Goal: Entertainment & Leisure: Consume media (video, audio)

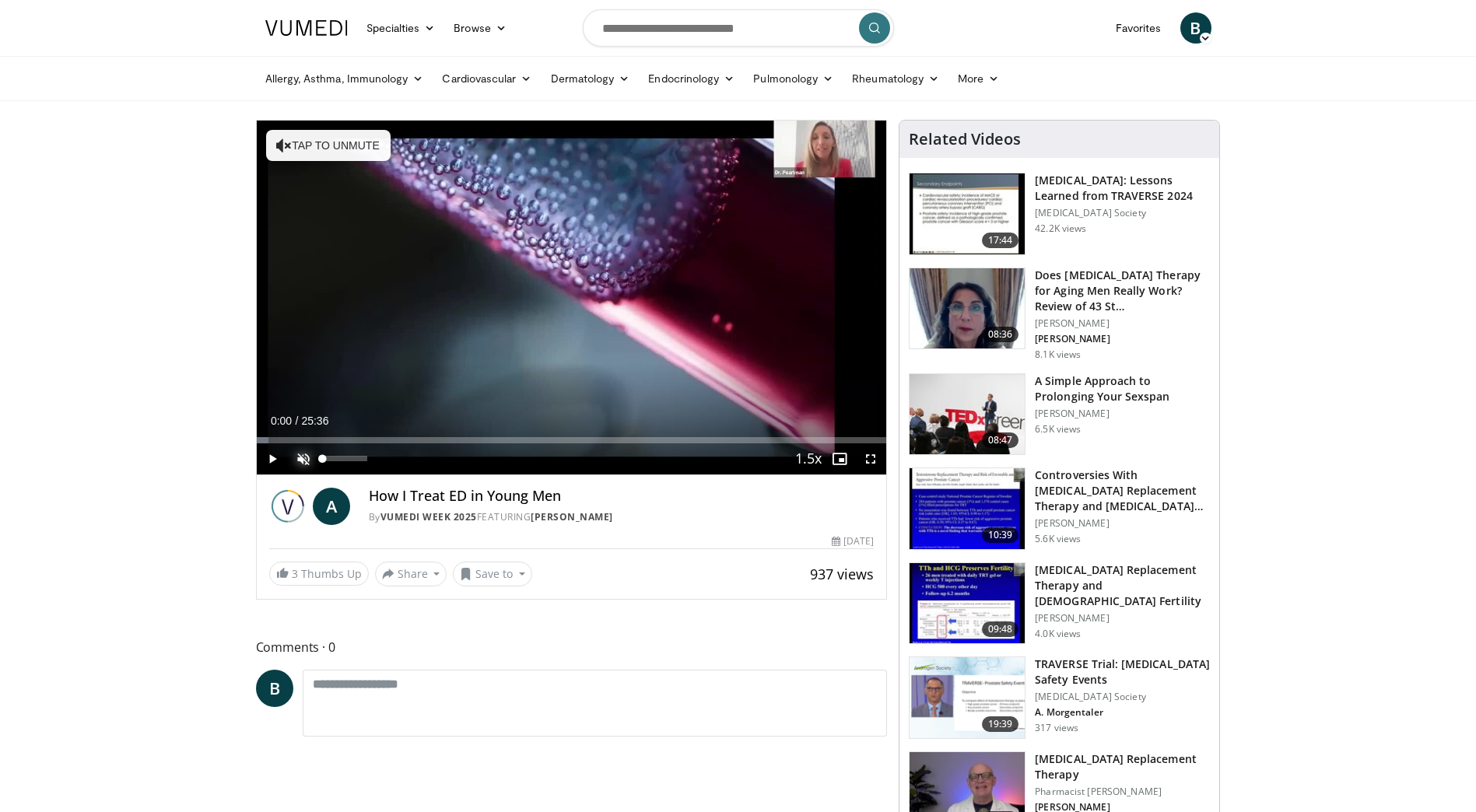
click at [300, 452] on span "Video Player" at bounding box center [303, 459] width 31 height 31
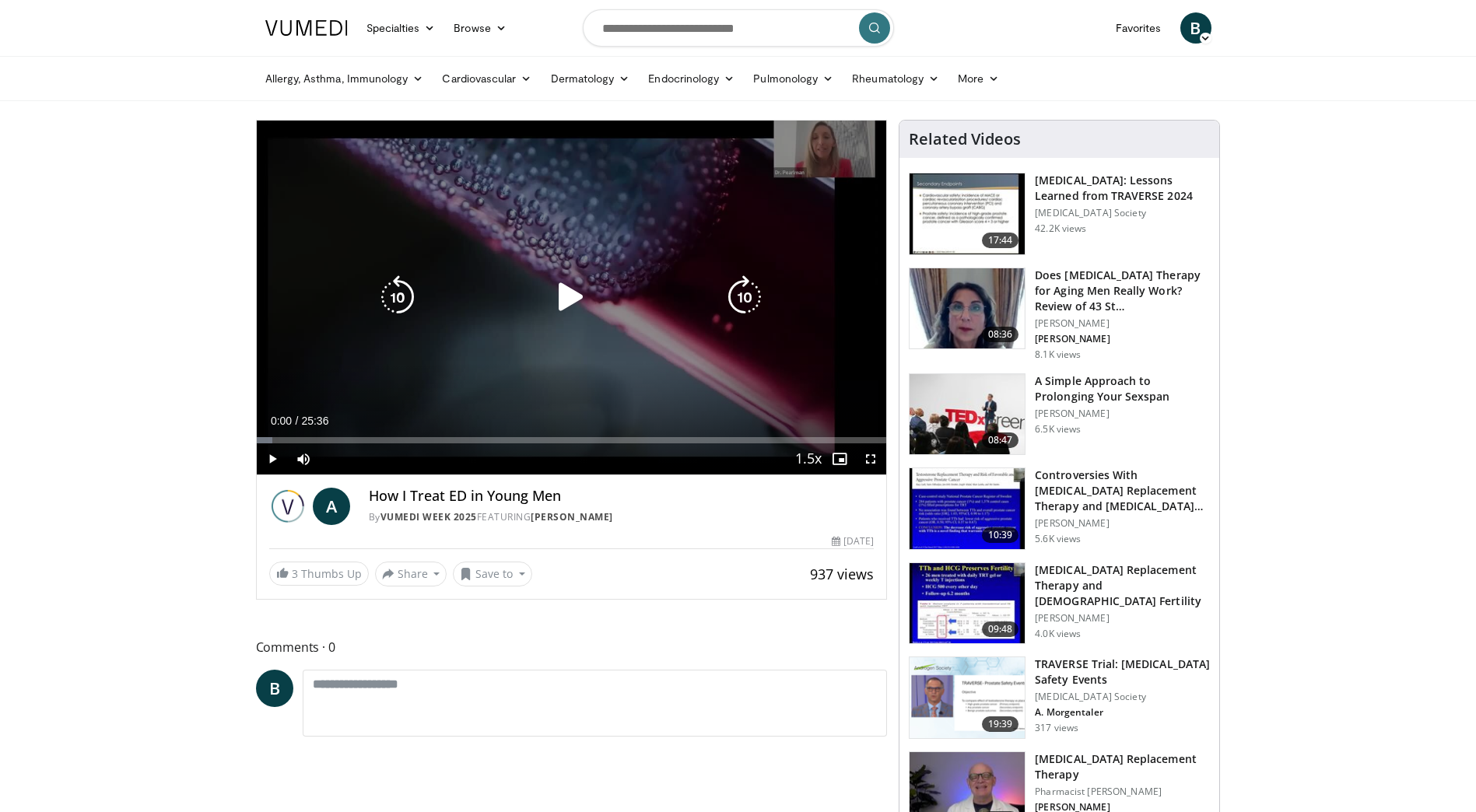
click at [561, 297] on icon "Video Player" at bounding box center [571, 297] width 43 height 43
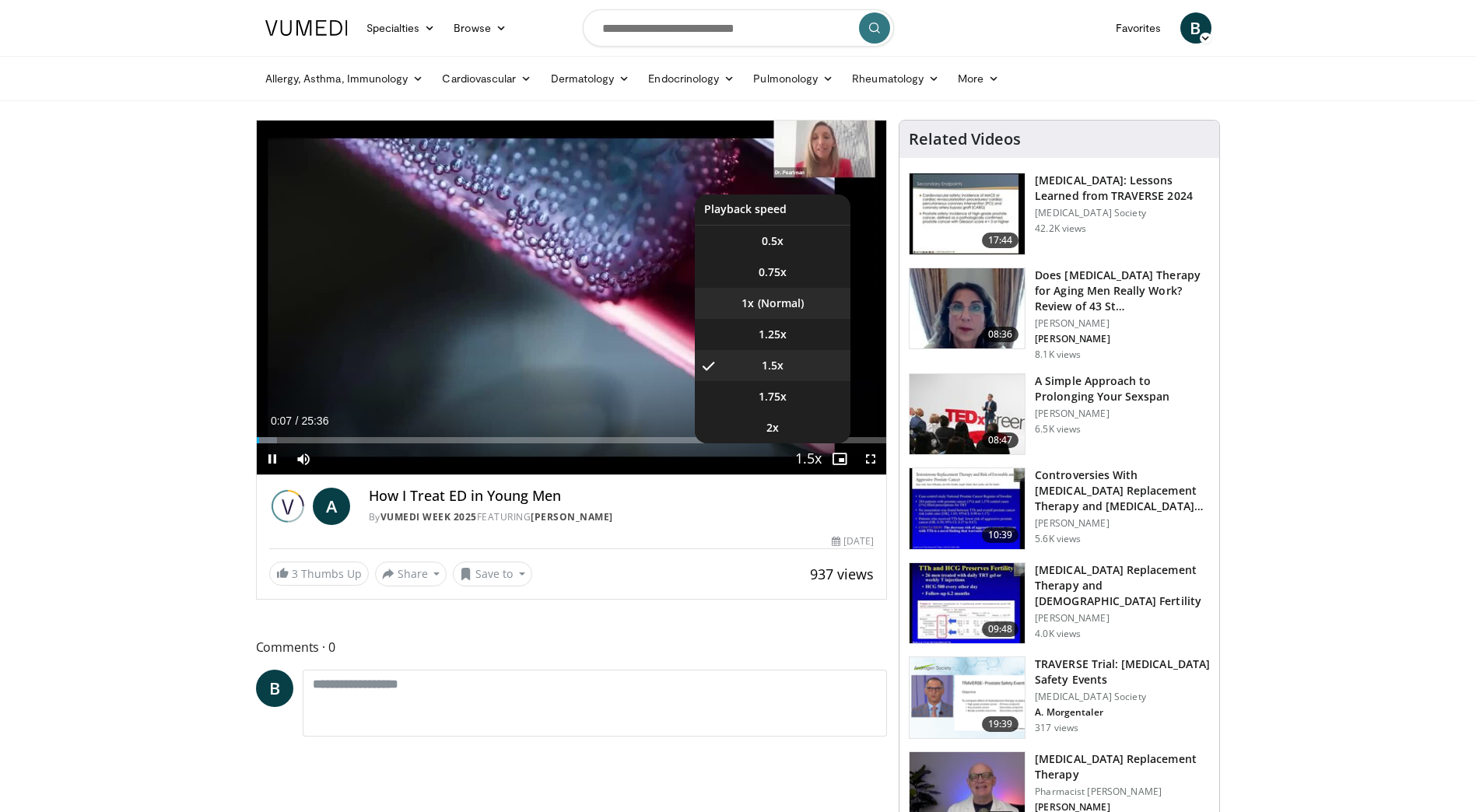
click at [768, 300] on li "1x" at bounding box center [772, 303] width 156 height 31
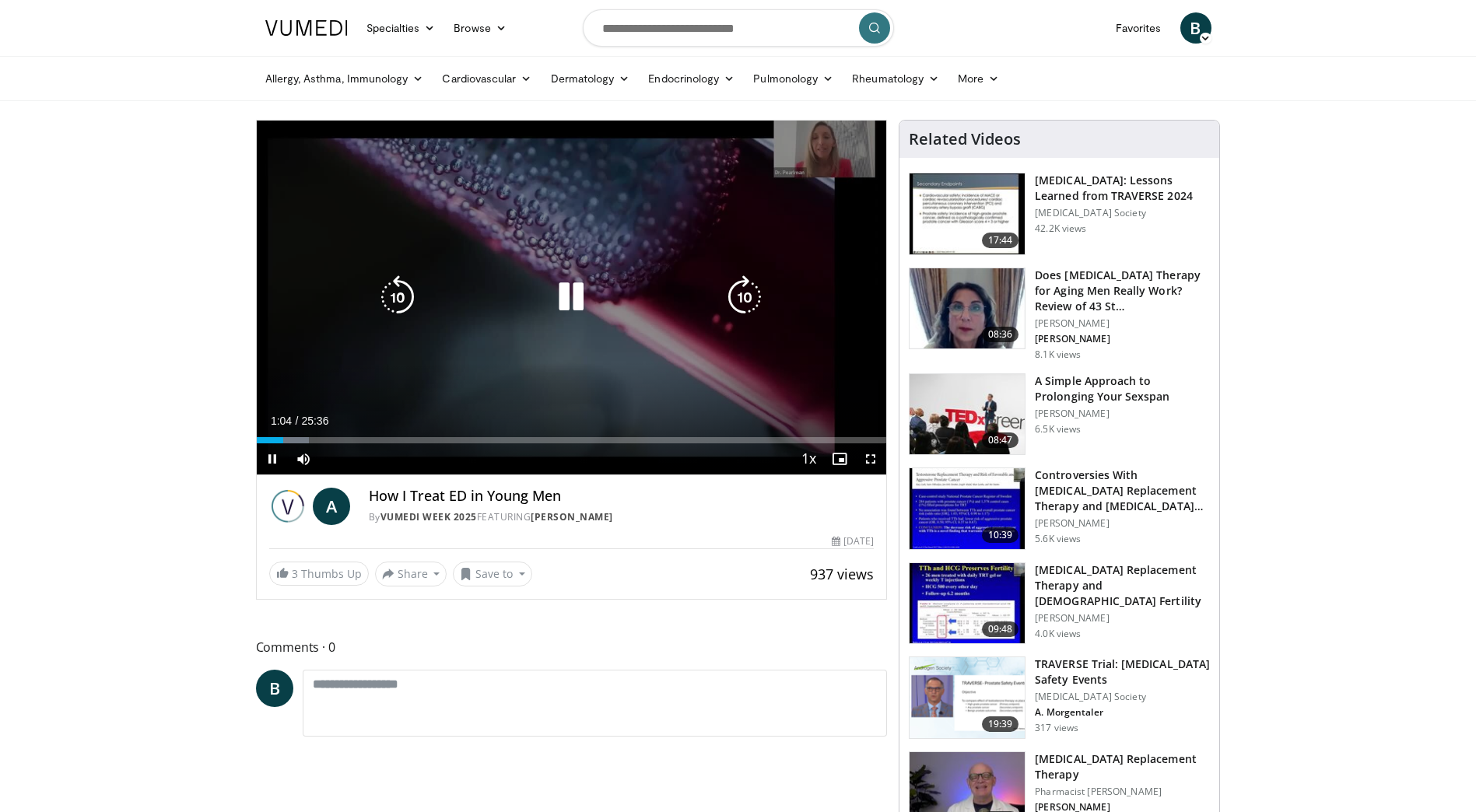
click at [560, 294] on icon "Video Player" at bounding box center [571, 297] width 43 height 43
click at [276, 455] on span "Video Player" at bounding box center [272, 459] width 31 height 31
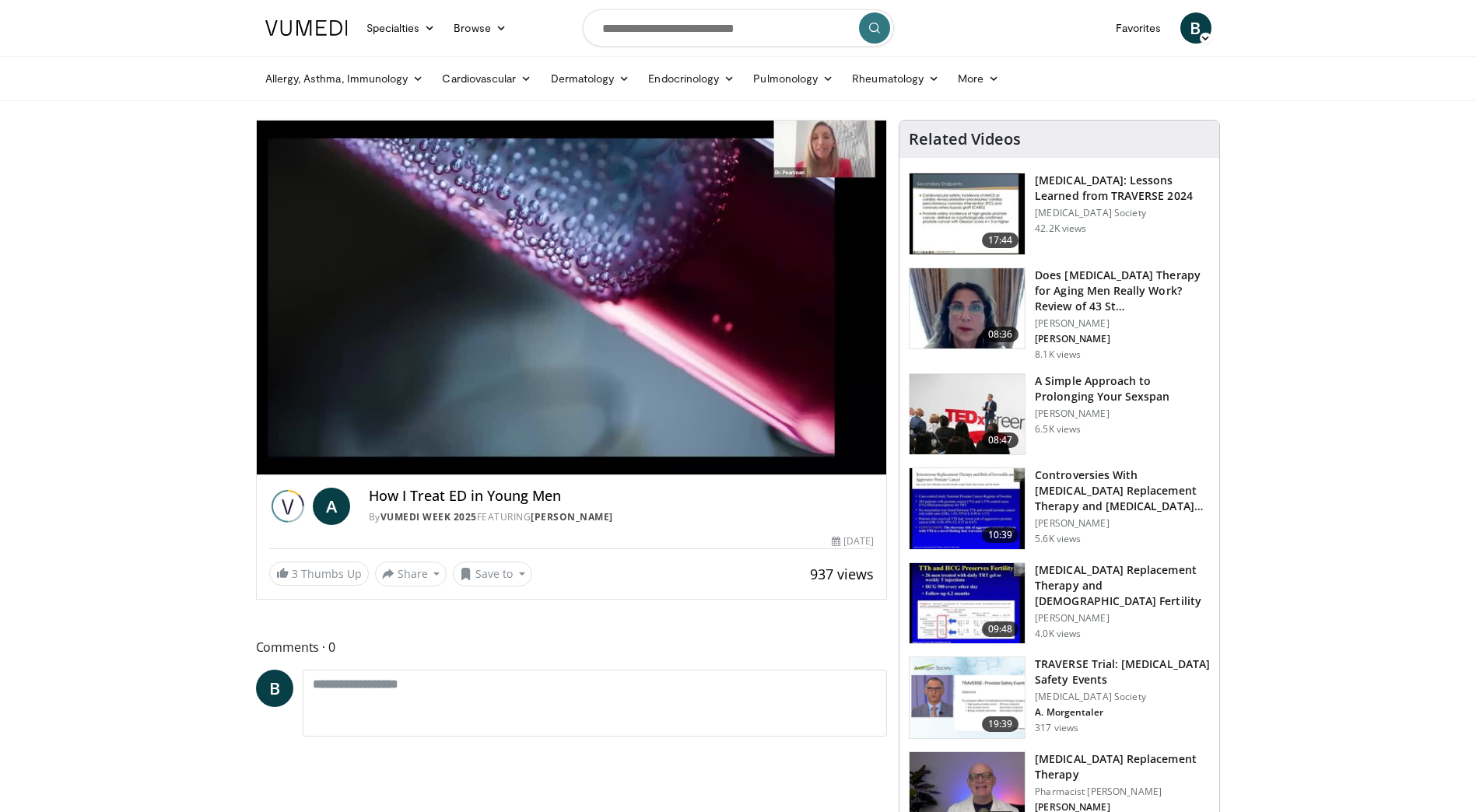
drag, startPoint x: 147, startPoint y: 451, endPoint x: 132, endPoint y: 442, distance: 17.5
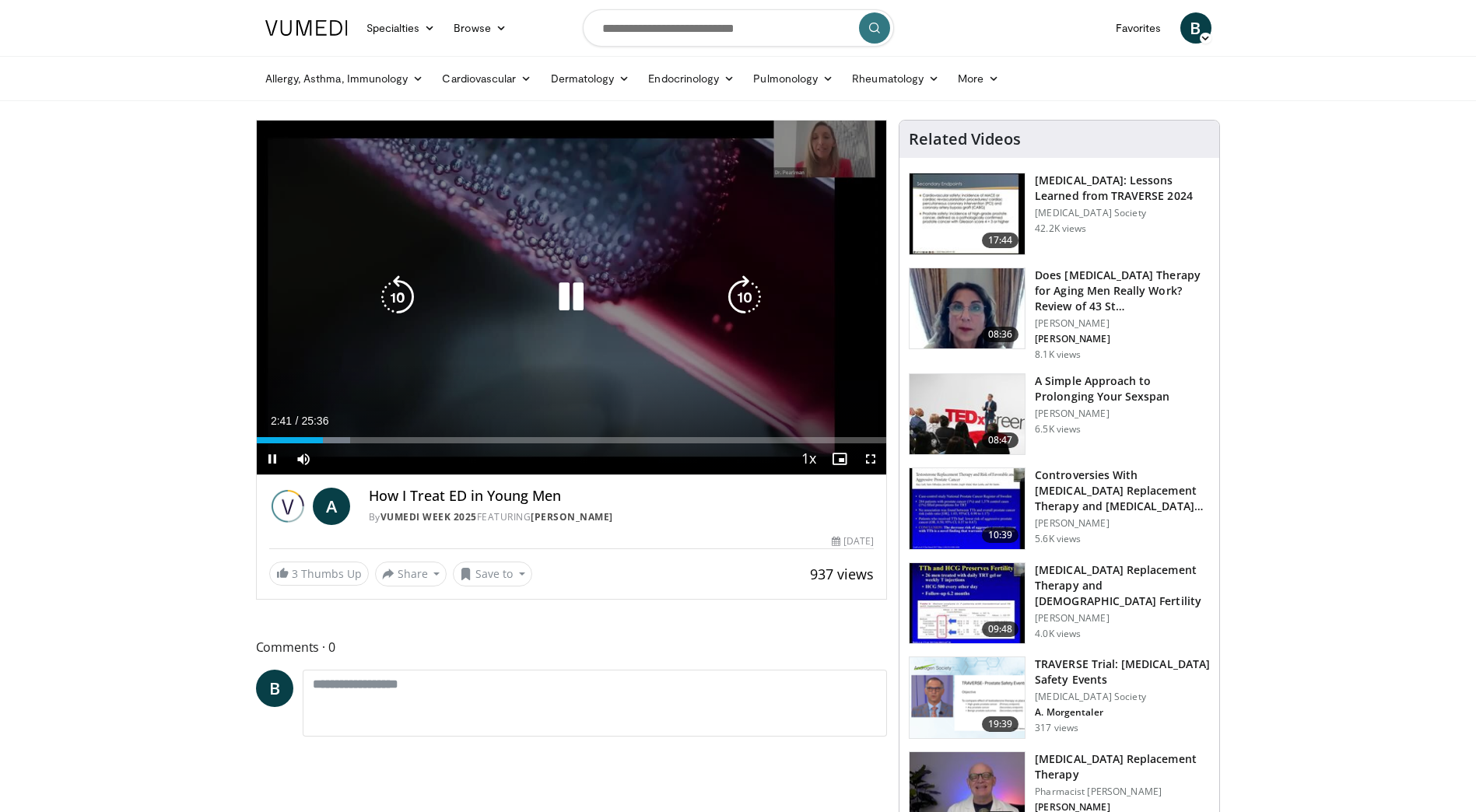
click at [559, 295] on icon "Video Player" at bounding box center [571, 297] width 43 height 43
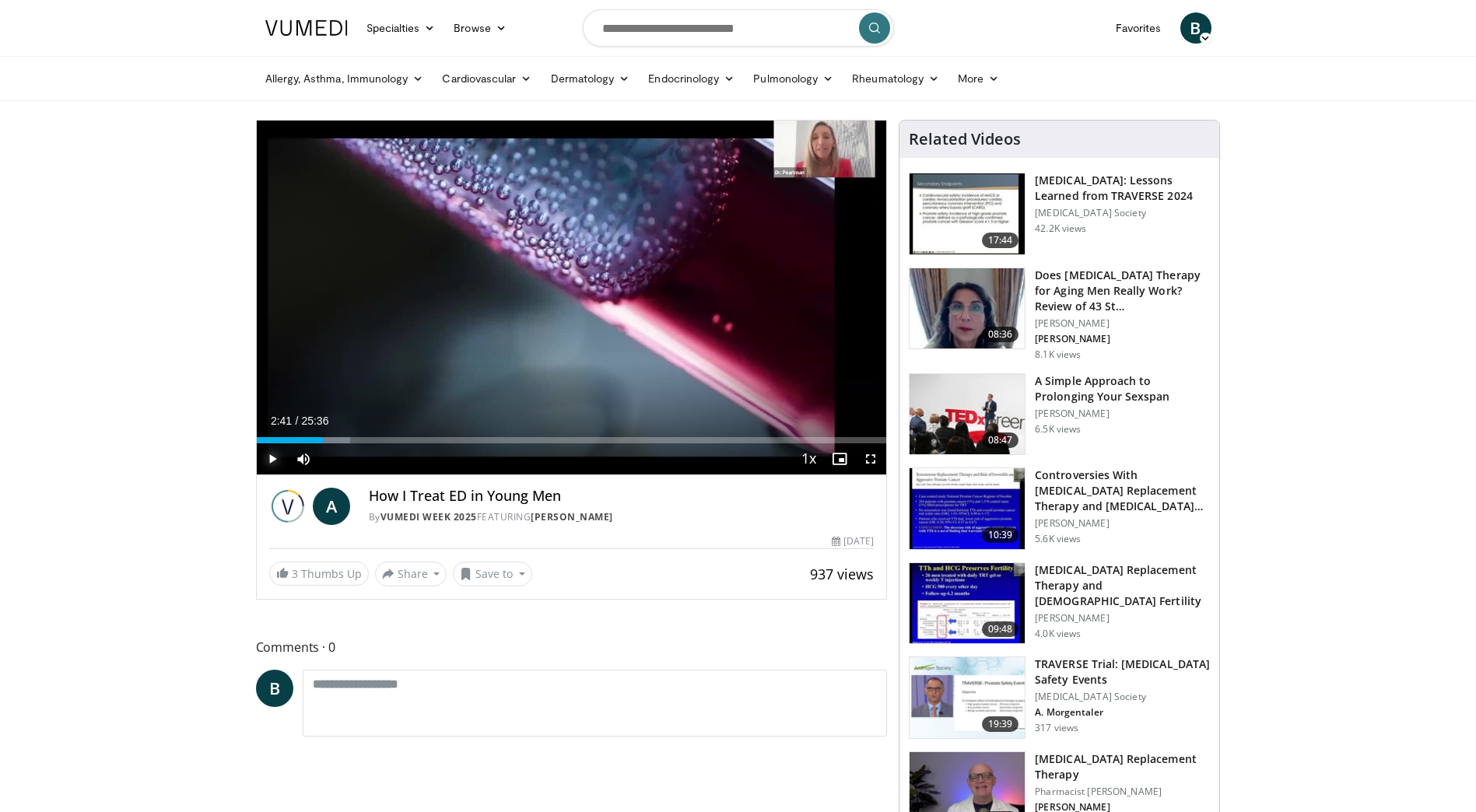
click at [261, 460] on span "Video Player" at bounding box center [272, 459] width 31 height 31
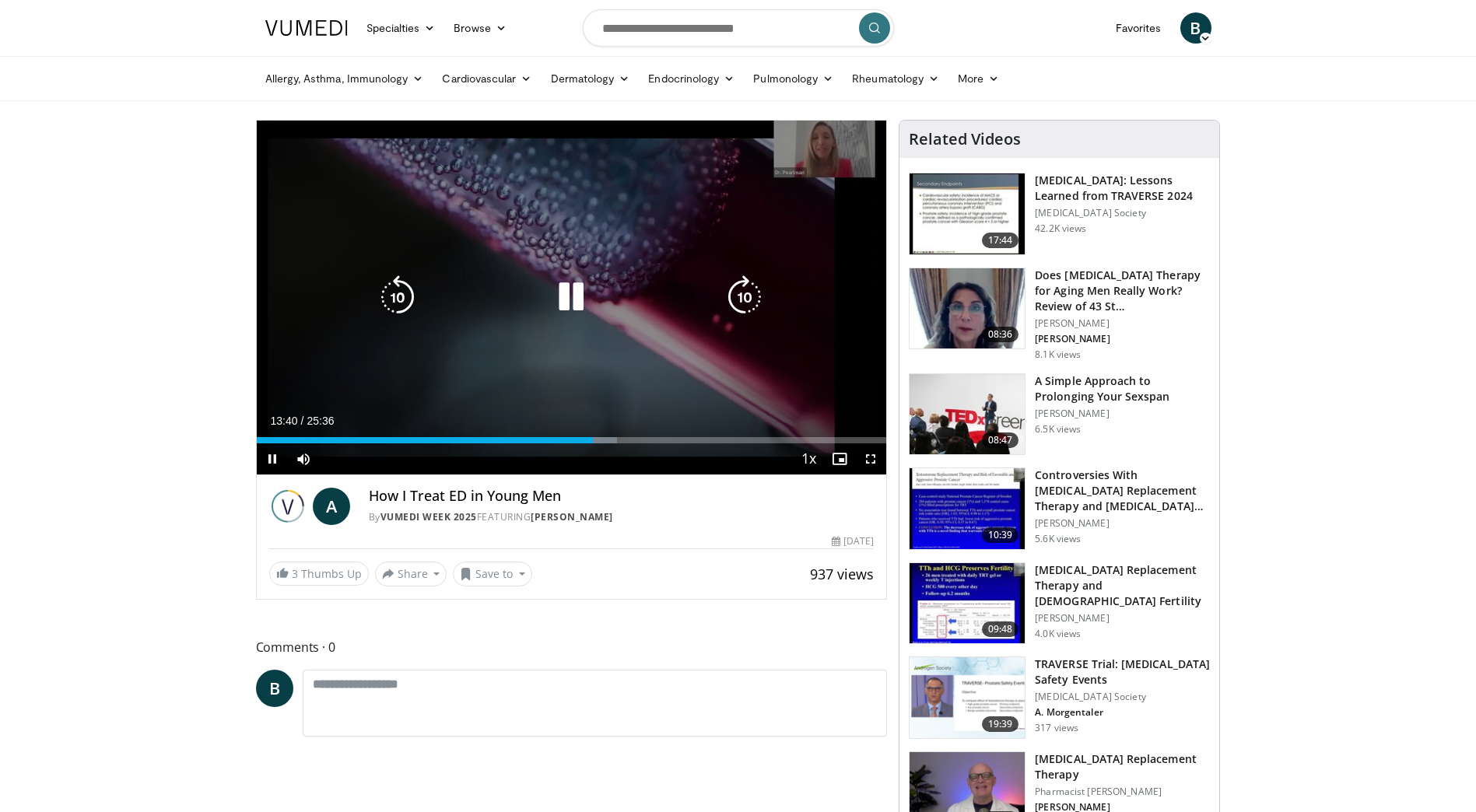
click at [561, 293] on icon "Video Player" at bounding box center [571, 297] width 43 height 43
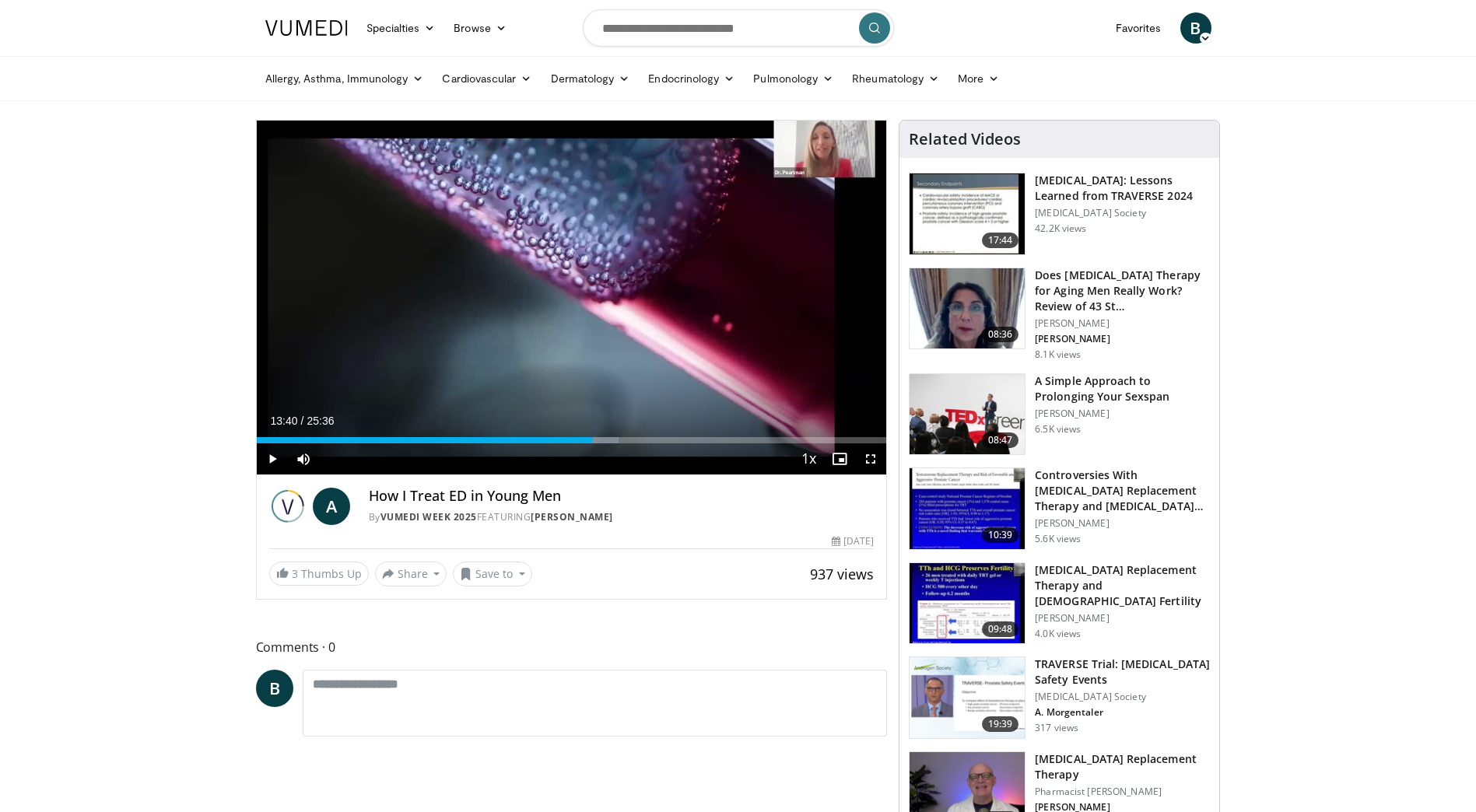
drag, startPoint x: 167, startPoint y: 290, endPoint x: 147, endPoint y: 302, distance: 23.3
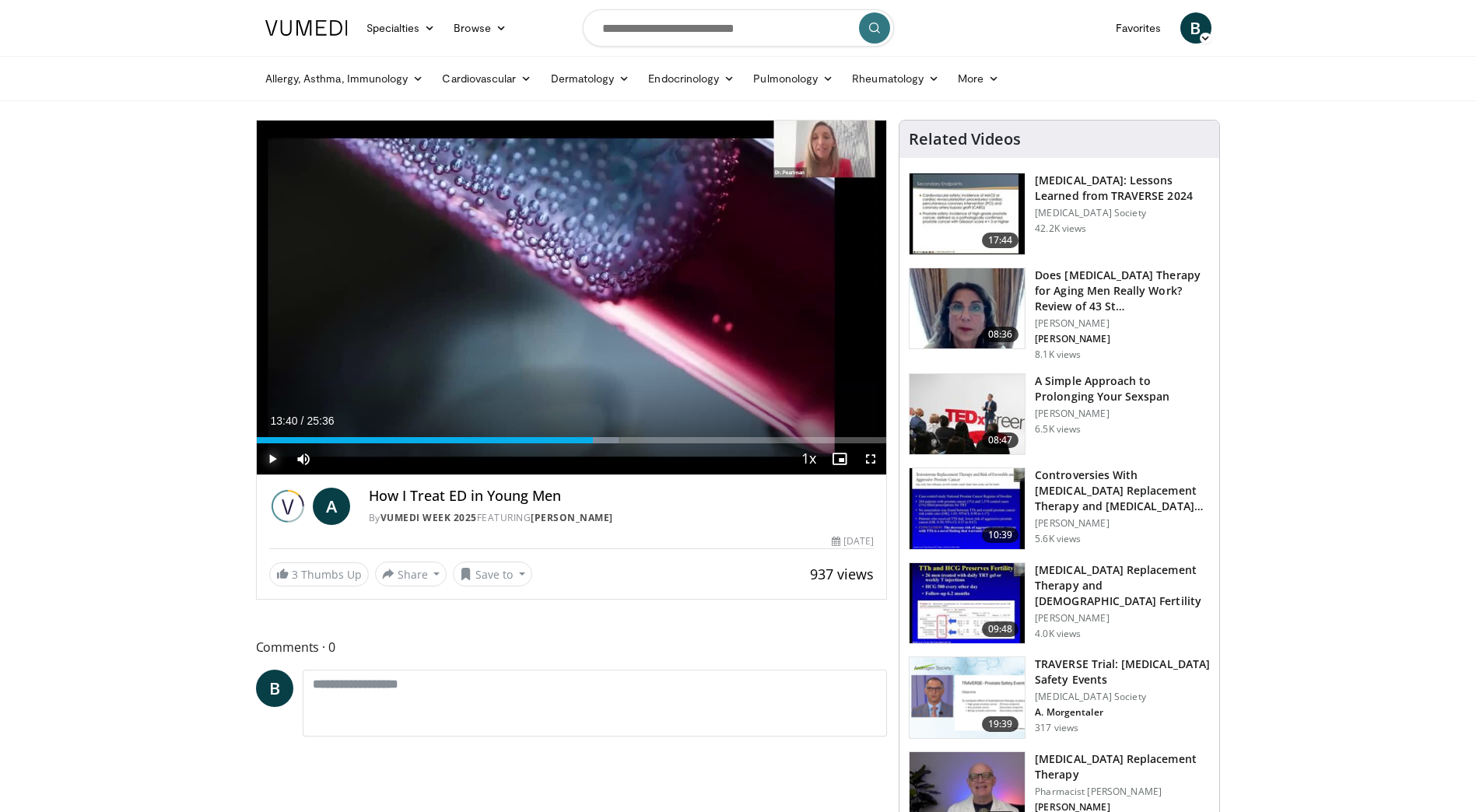
click at [264, 460] on span "Video Player" at bounding box center [272, 459] width 31 height 31
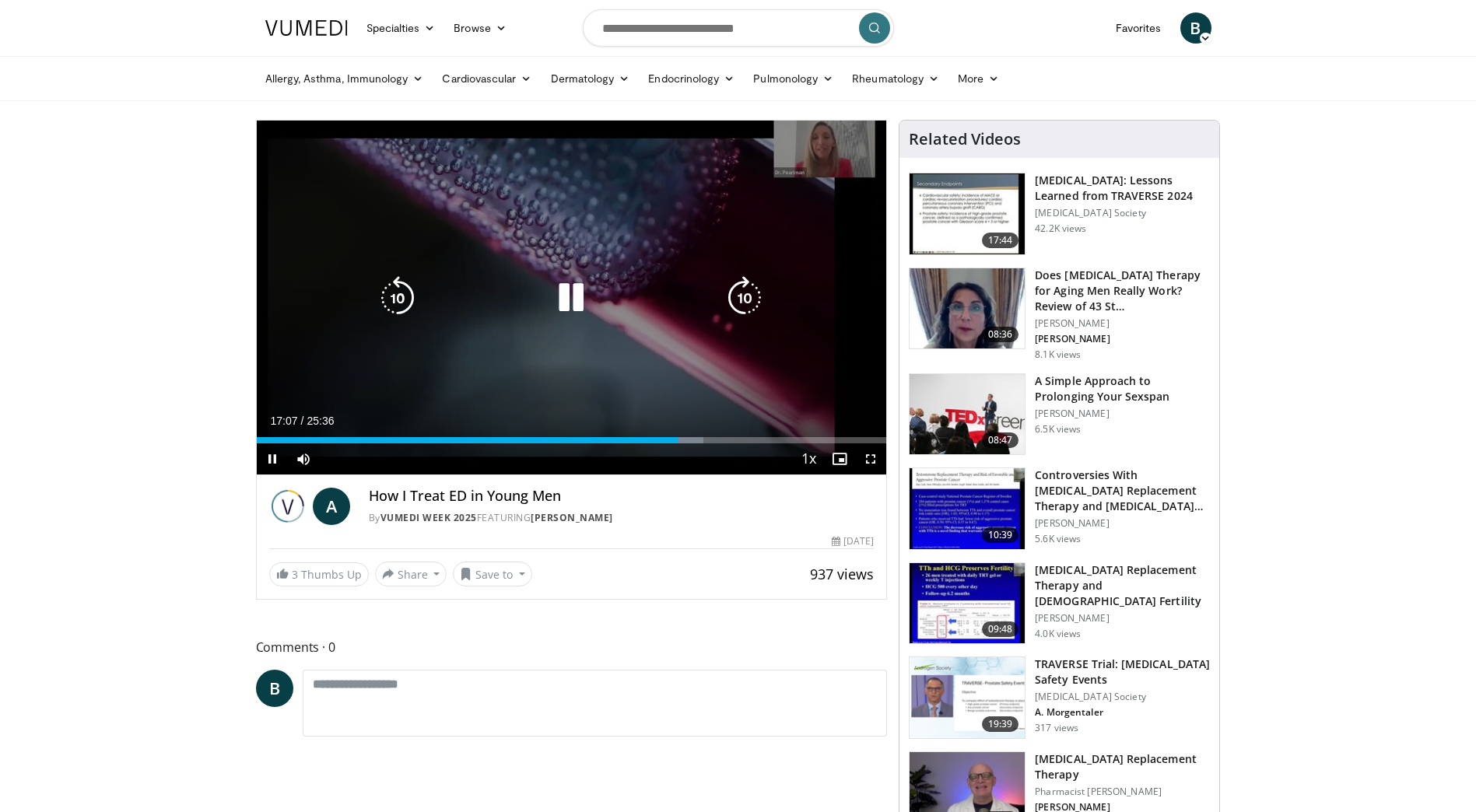
click at [574, 299] on icon "Video Player" at bounding box center [571, 298] width 43 height 43
click at [403, 298] on icon "Video Player" at bounding box center [398, 298] width 43 height 43
click at [574, 302] on icon "Video Player" at bounding box center [571, 298] width 43 height 43
click at [556, 302] on icon "Video Player" at bounding box center [571, 298] width 43 height 43
